Goal: Information Seeking & Learning: Learn about a topic

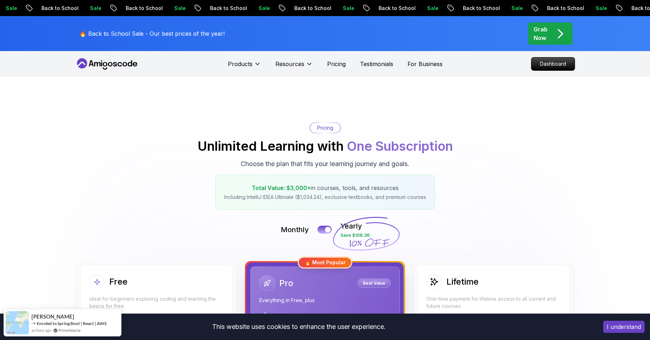
click at [109, 62] on icon at bounding box center [107, 63] width 64 height 11
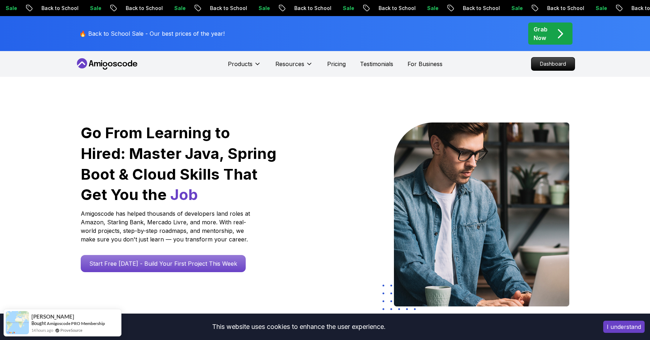
click at [107, 62] on icon at bounding box center [107, 63] width 64 height 11
drag, startPoint x: 86, startPoint y: 67, endPoint x: 41, endPoint y: 38, distance: 53.6
click at [86, 66] on icon at bounding box center [107, 63] width 64 height 11
click at [540, 29] on p "Grab Now" at bounding box center [541, 33] width 14 height 17
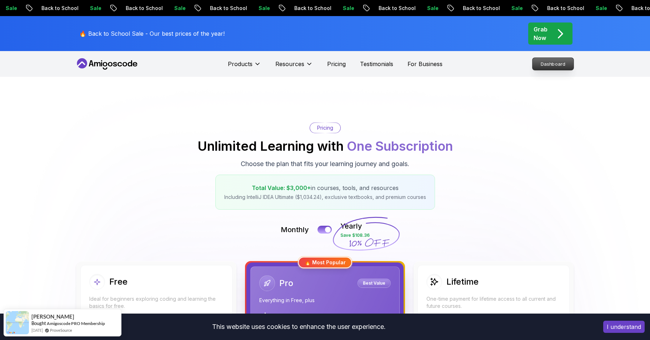
click at [566, 67] on p "Dashboard" at bounding box center [552, 64] width 41 height 12
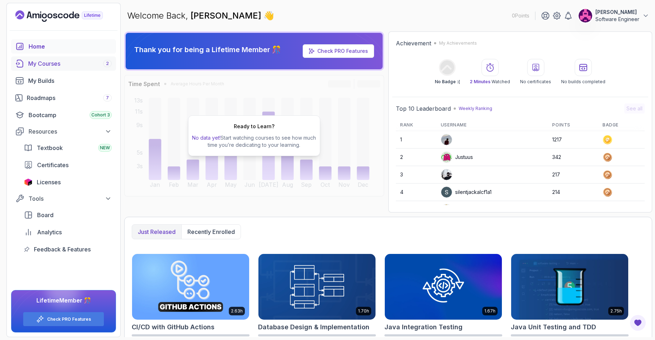
click at [41, 63] on div "My Courses 2" at bounding box center [70, 63] width 84 height 9
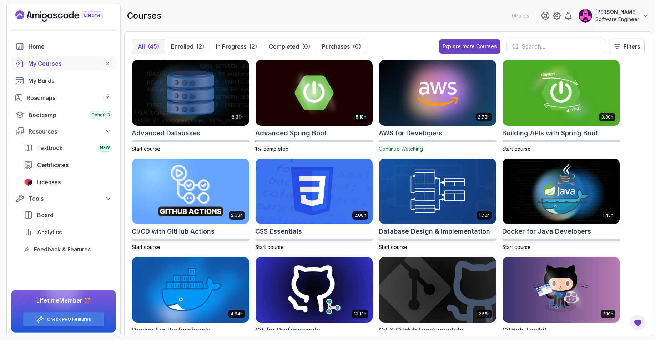
click at [579, 50] on input "text" at bounding box center [561, 46] width 79 height 9
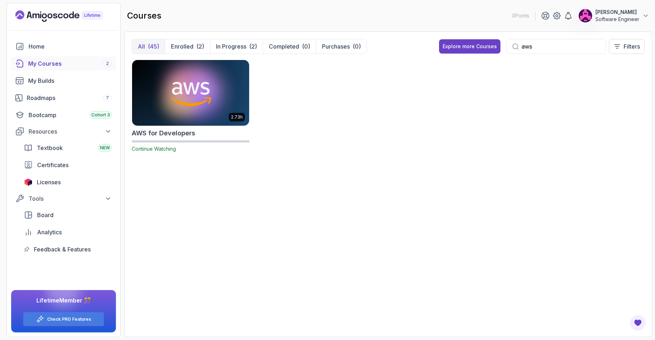
type input "aws"
click at [193, 94] on img at bounding box center [190, 92] width 123 height 69
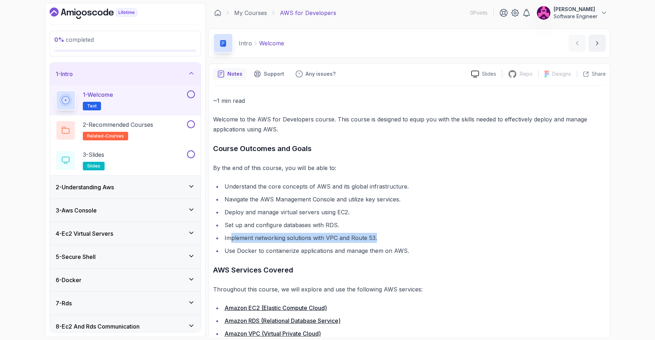
drag, startPoint x: 265, startPoint y: 236, endPoint x: 401, endPoint y: 238, distance: 136.4
click at [394, 239] on li "Implement networking solutions with VPC and Route 53." at bounding box center [414, 238] width 384 height 10
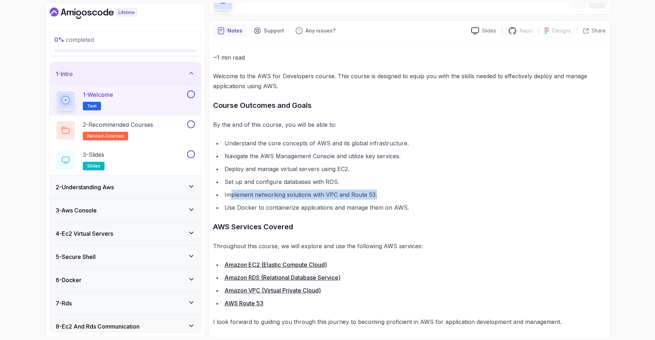
scroll to position [47, 0]
